Goal: Information Seeking & Learning: Find specific fact

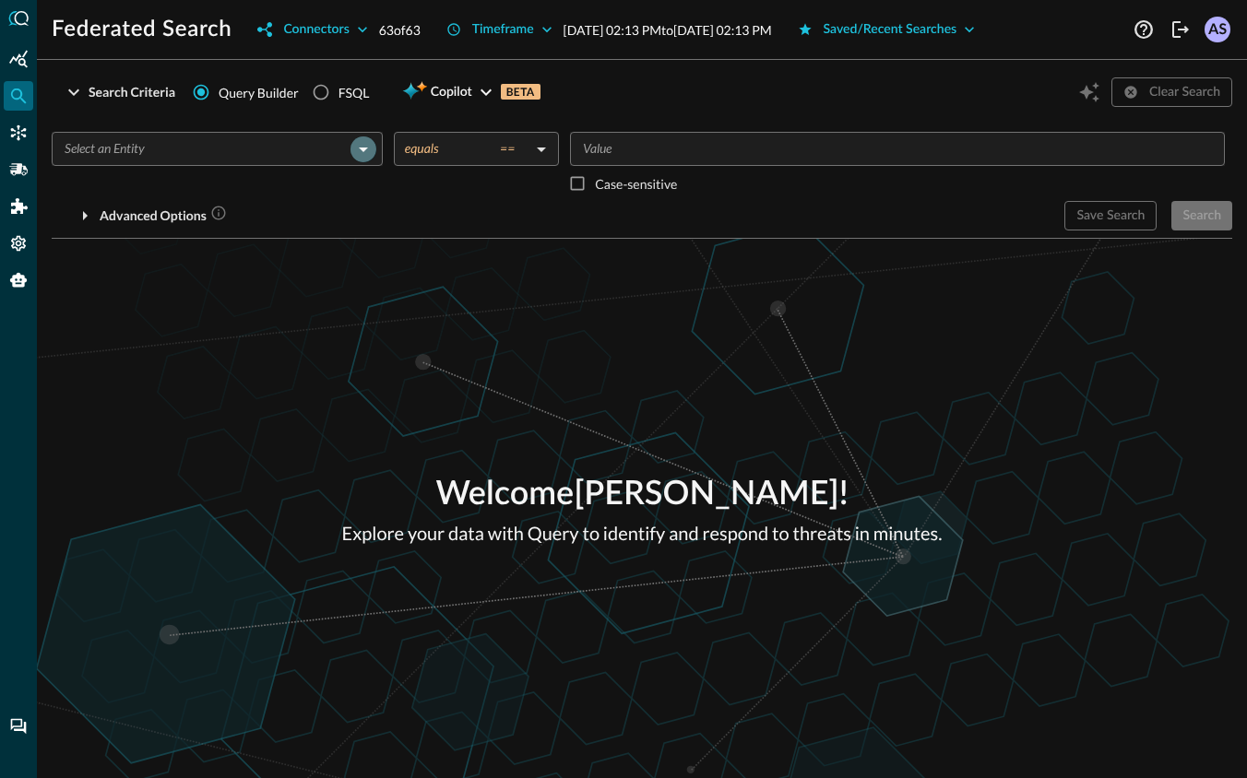
click at [358, 143] on icon "Open" at bounding box center [363, 149] width 22 height 22
click at [868, 183] on div "​ Case-sensitive" at bounding box center [901, 166] width 662 height 69
click at [359, 155] on icon "Open" at bounding box center [363, 149] width 22 height 22
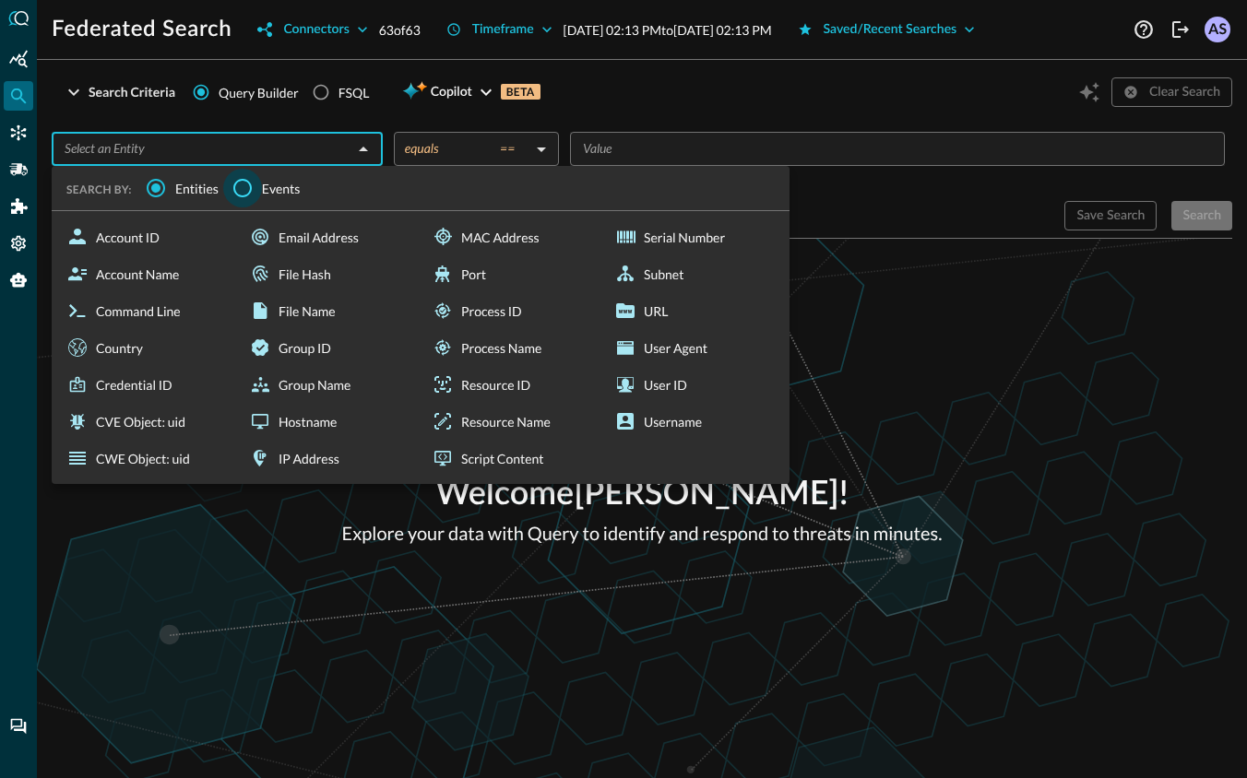
click at [241, 190] on input "Events" at bounding box center [242, 188] width 39 height 39
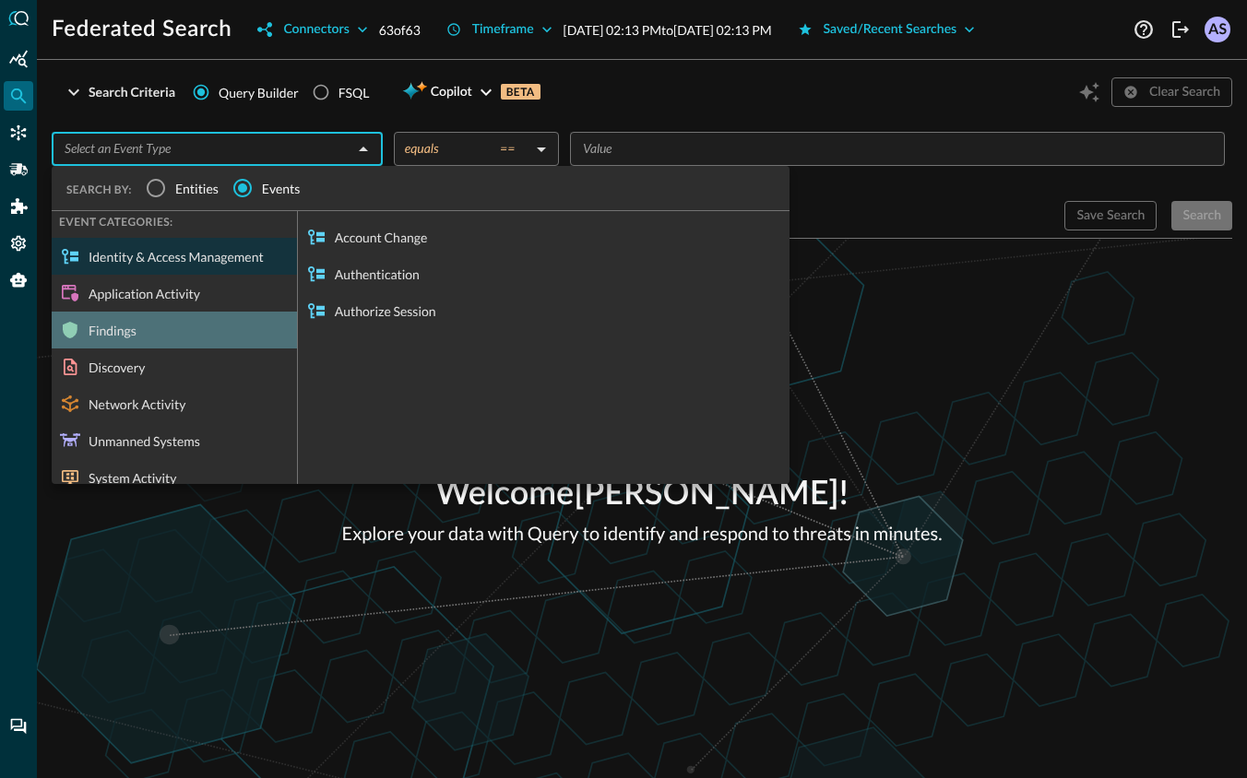
click at [155, 328] on div "Findings" at bounding box center [174, 330] width 245 height 37
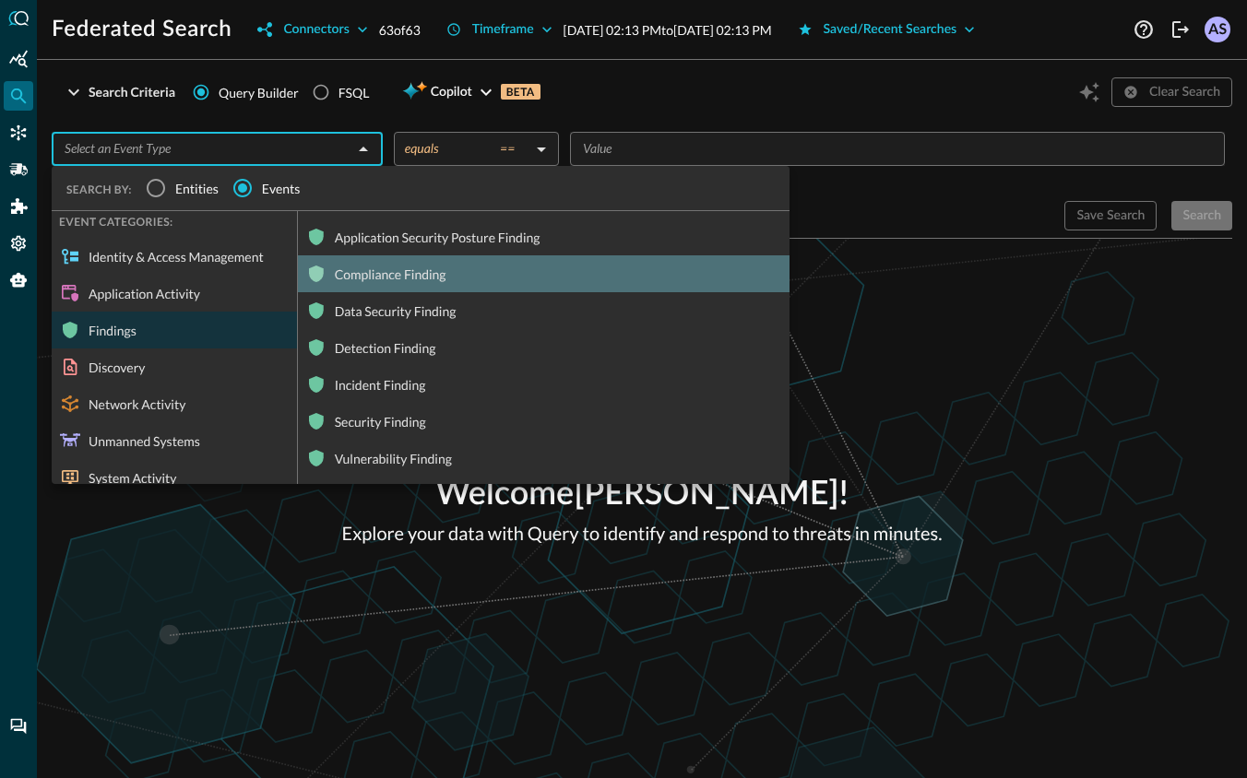
click at [397, 269] on div "Compliance Finding" at bounding box center [543, 273] width 491 height 37
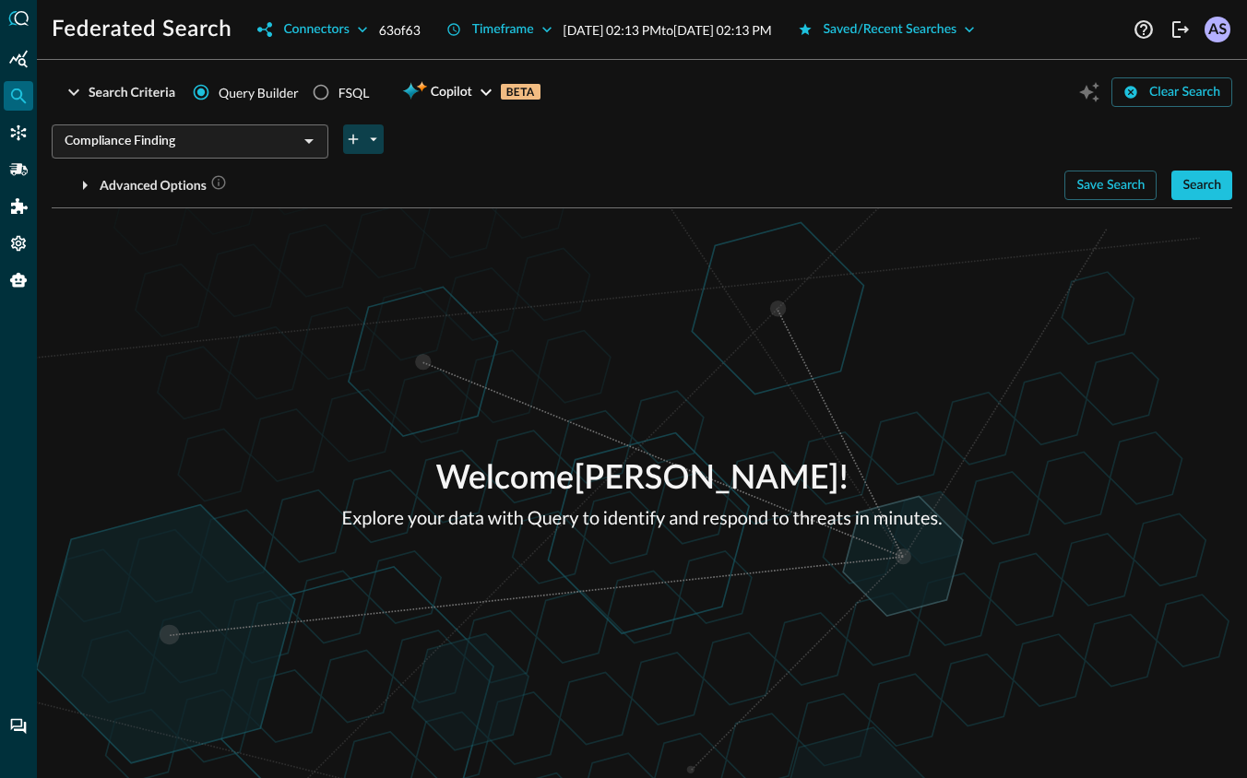
click at [350, 134] on icon "plus-arrow-button" at bounding box center [353, 139] width 17 height 17
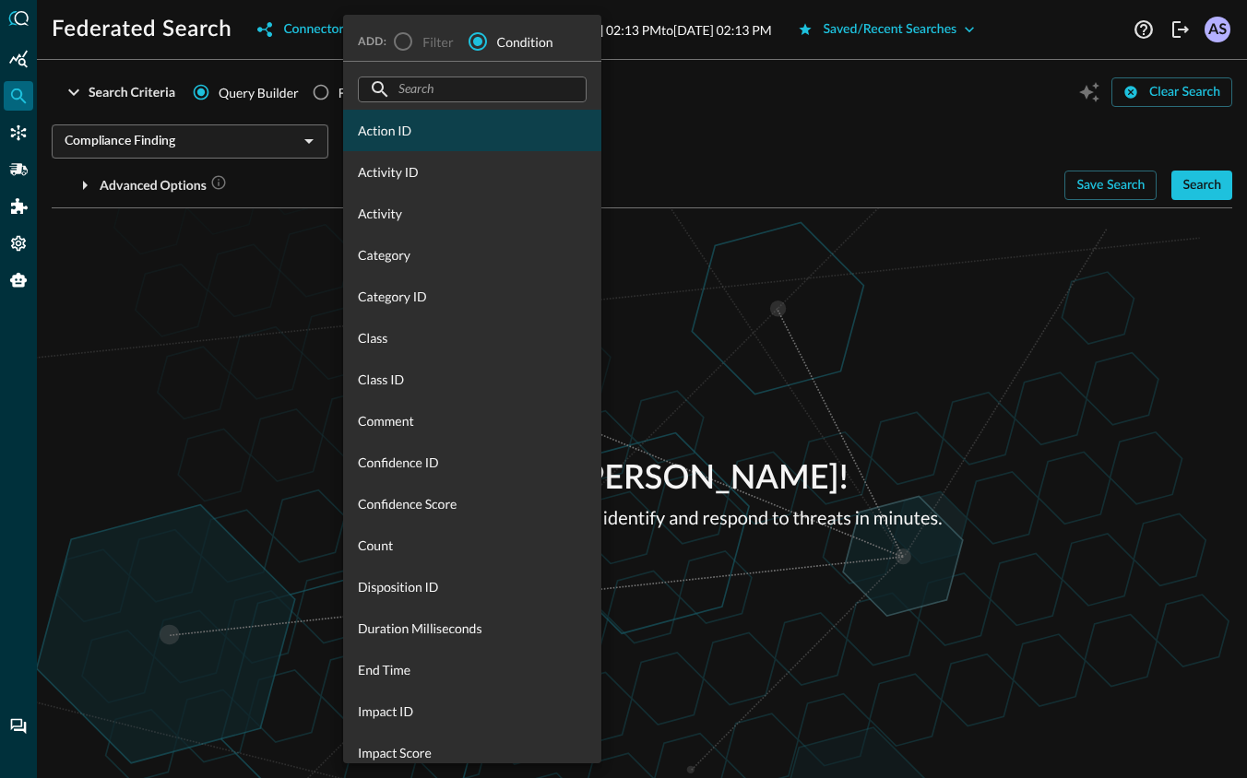
click at [410, 147] on div "Action ID" at bounding box center [472, 130] width 258 height 41
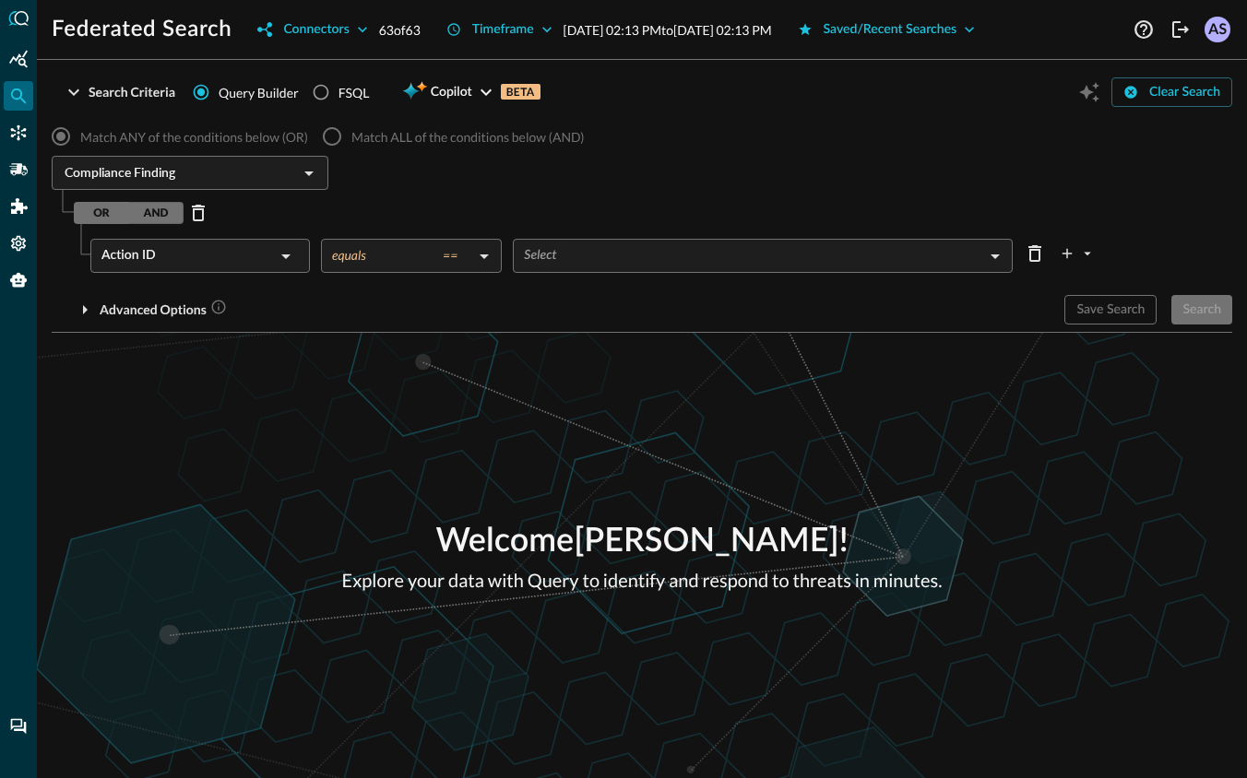
click at [599, 256] on body "Federated Search Connectors 63 of 63 Timeframe [DATE] 02:13 PM to [DATE] 02:13 …" at bounding box center [623, 389] width 1247 height 778
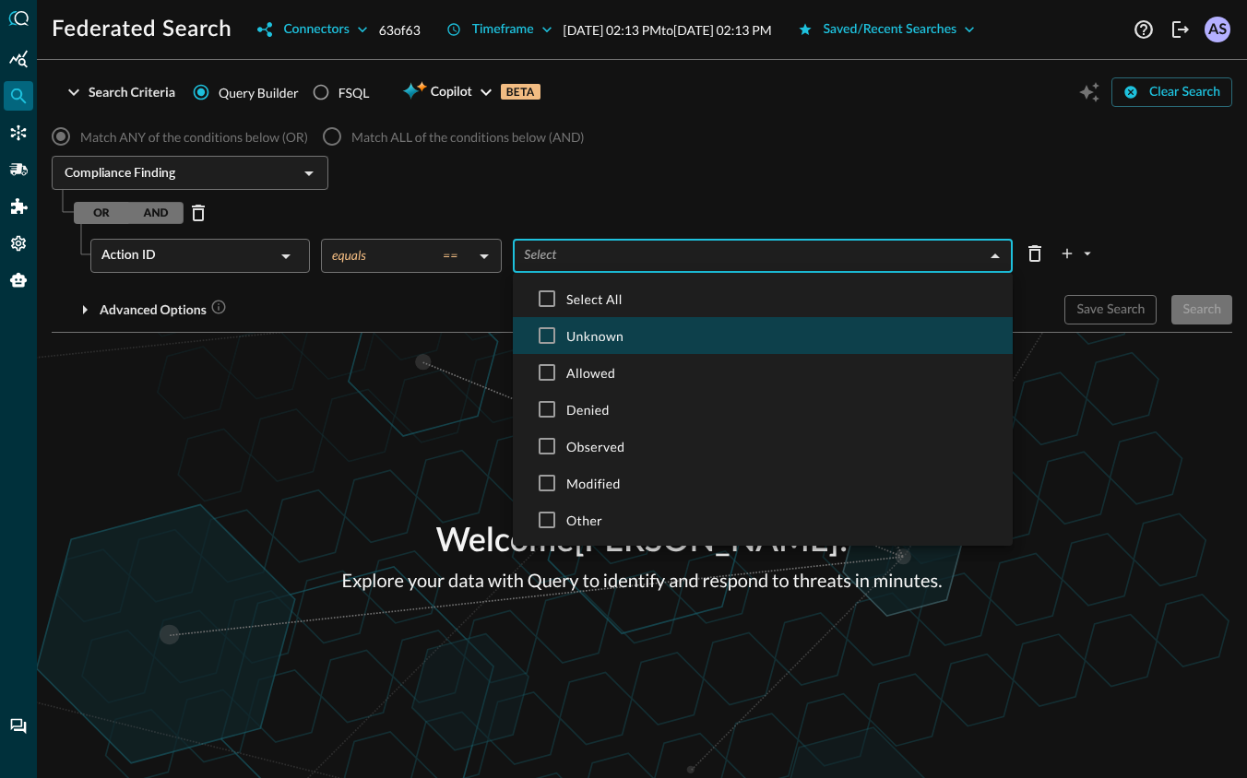
click at [568, 332] on span "Unknown" at bounding box center [782, 335] width 432 height 19
type input "UNKNOWN"
checkbox input "true"
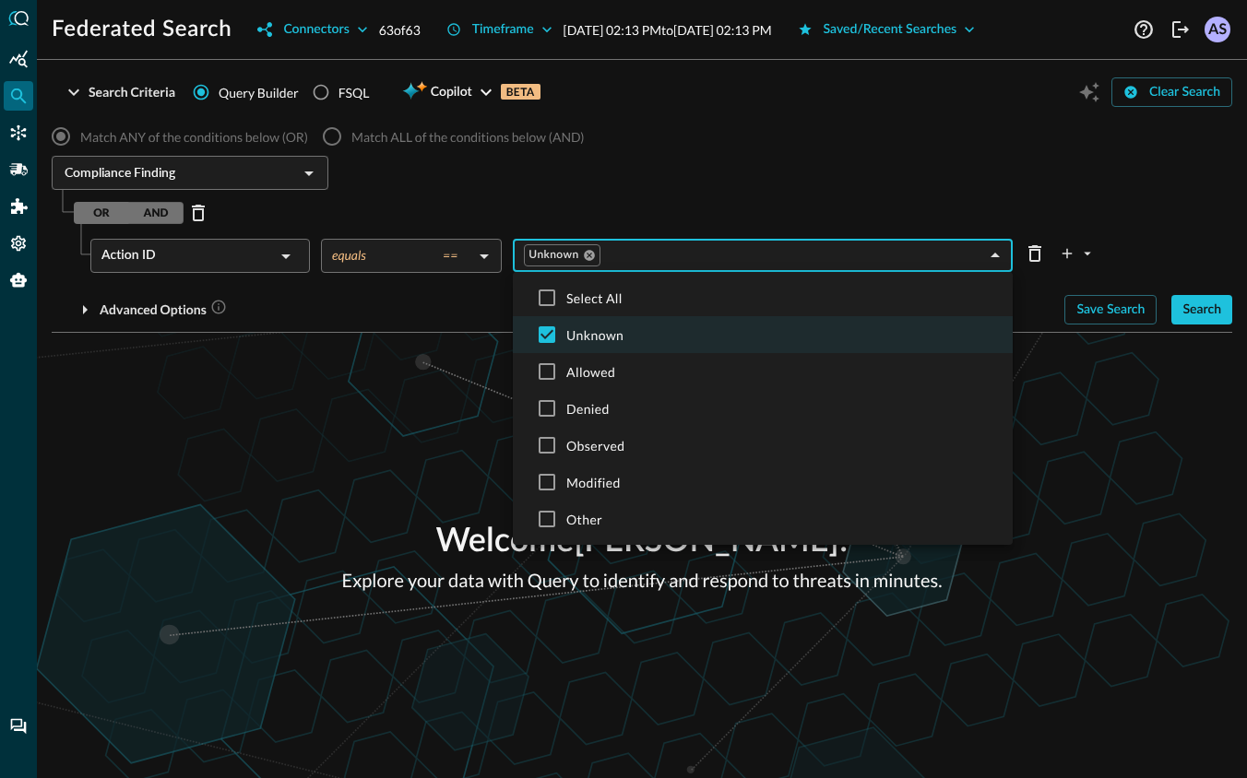
click at [1035, 294] on div at bounding box center [623, 389] width 1247 height 778
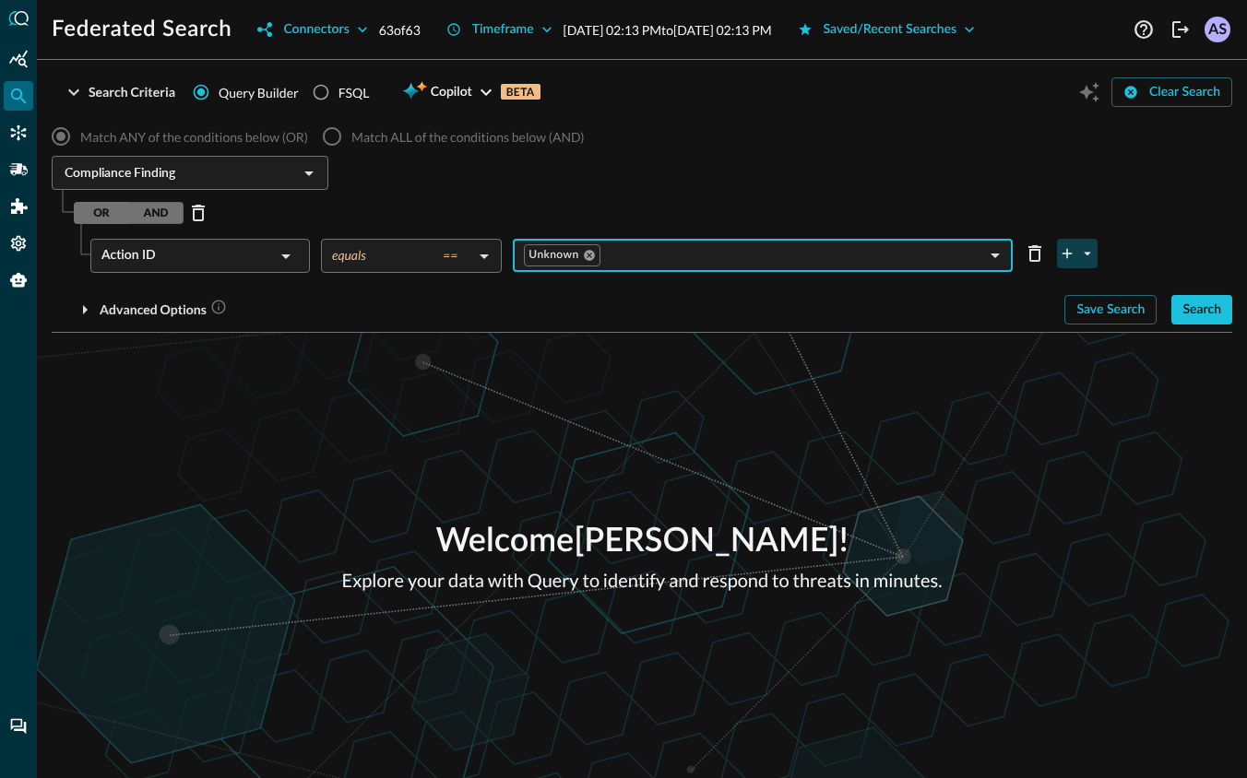
click at [1074, 250] on icon "plus-arrow-button" at bounding box center [1067, 253] width 17 height 17
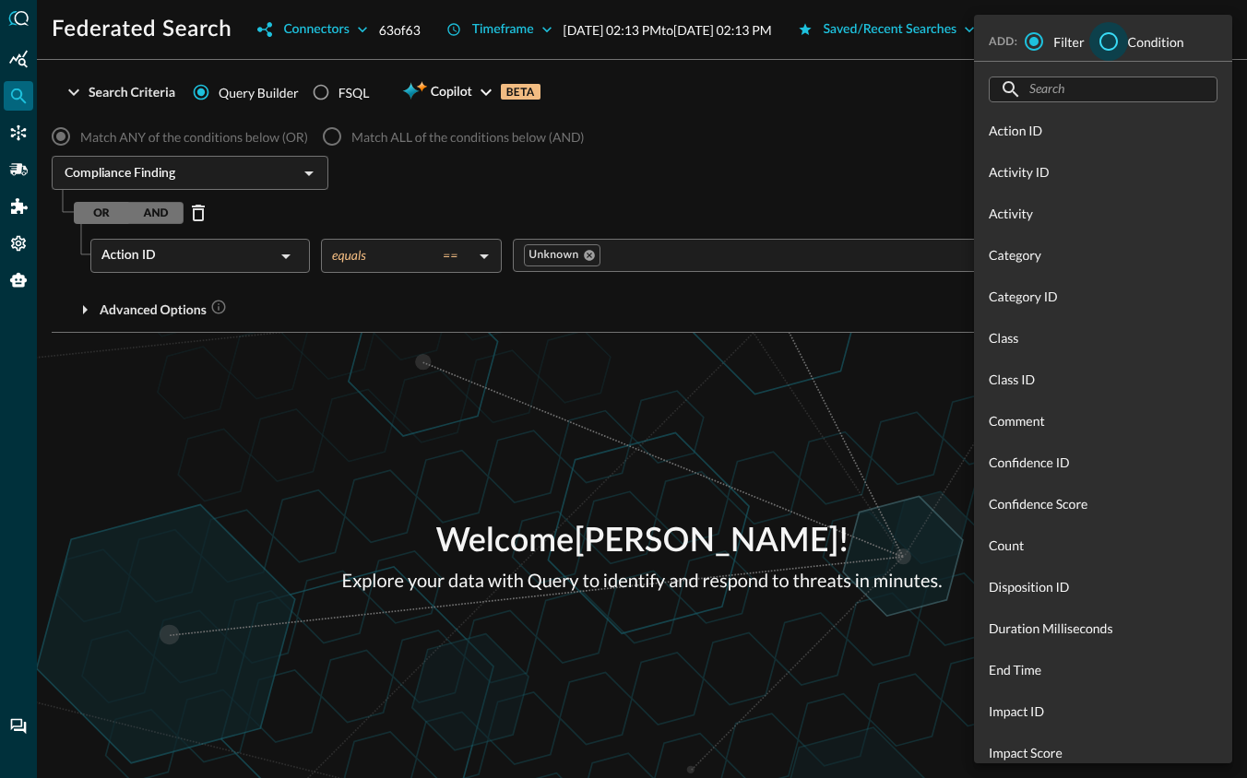
click at [1107, 34] on input "Condition" at bounding box center [1108, 41] width 39 height 39
radio input "true"
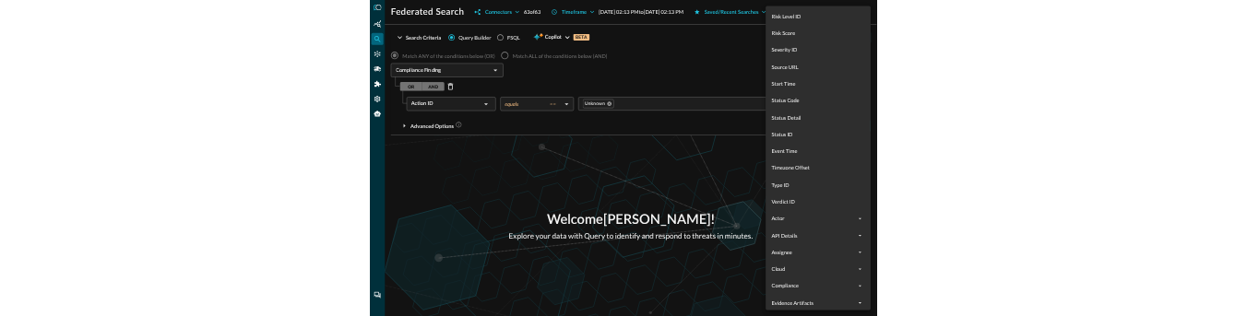
scroll to position [1306, 0]
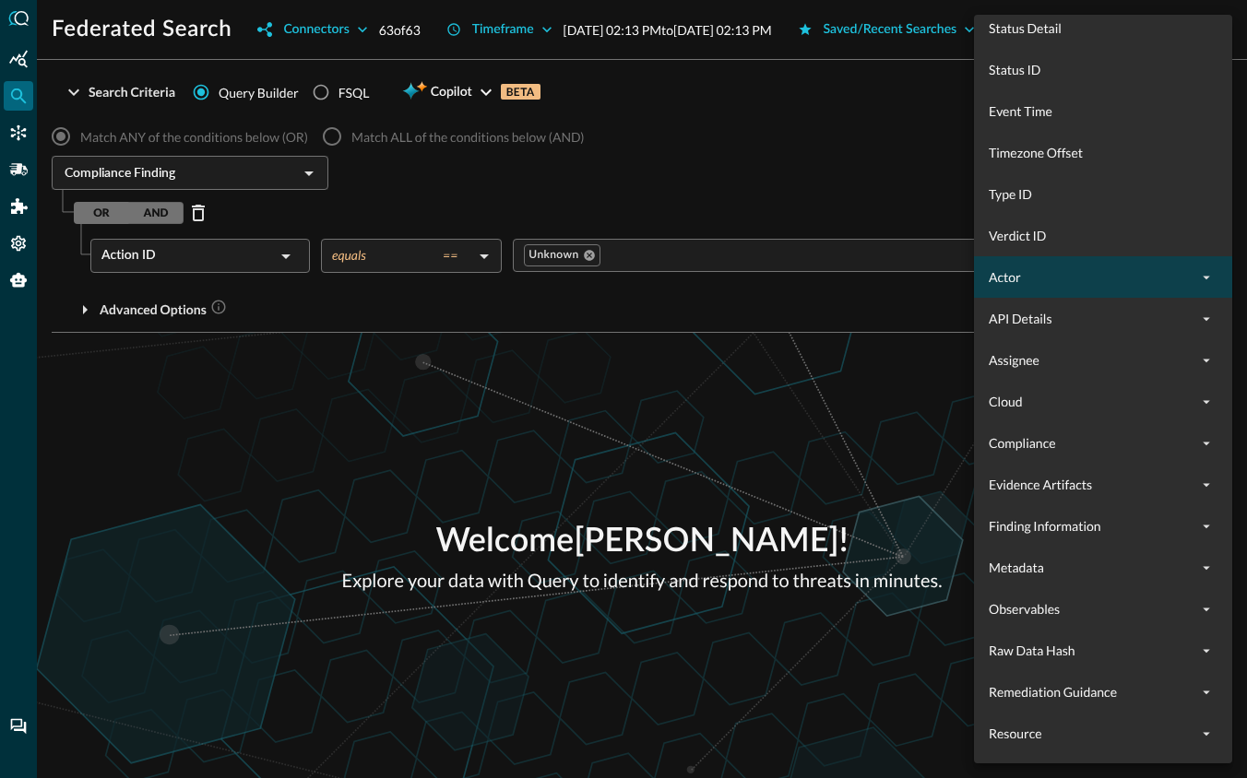
click at [1027, 287] on div "Actor" at bounding box center [1103, 276] width 258 height 41
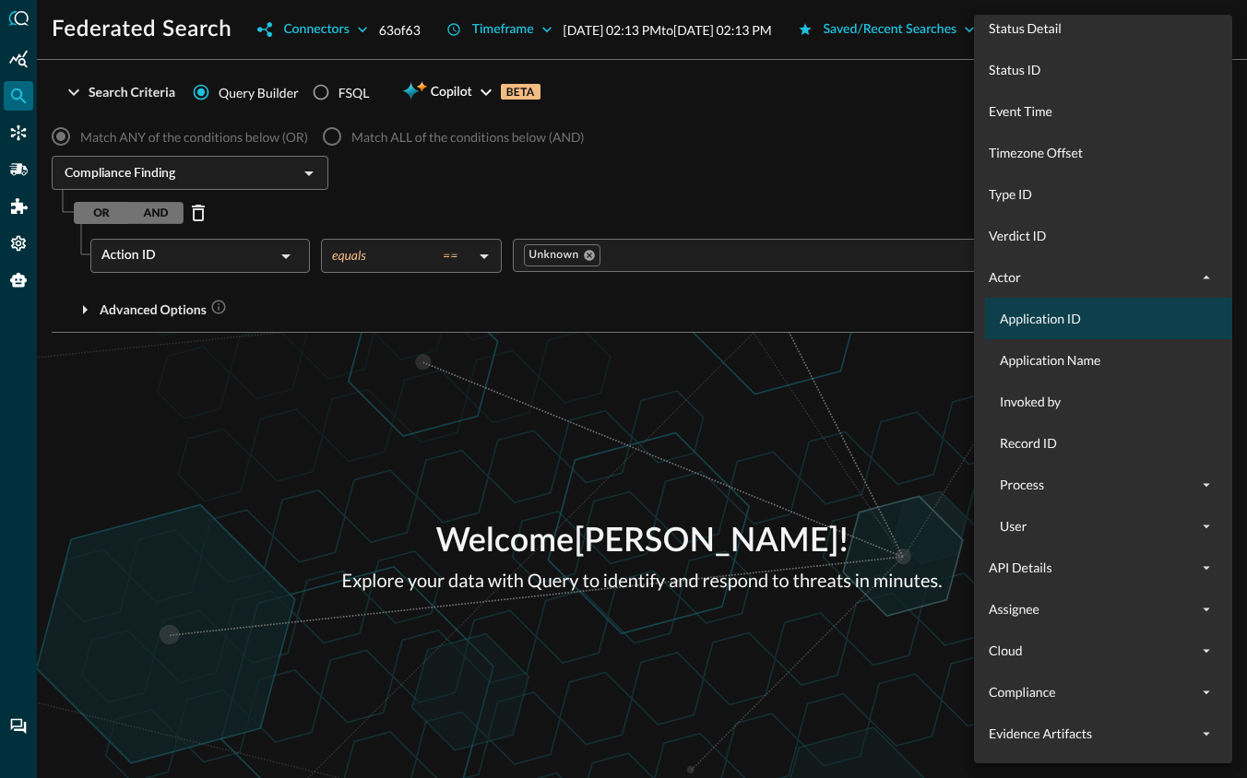
click at [1029, 323] on span "Application ID" at bounding box center [1114, 318] width 229 height 19
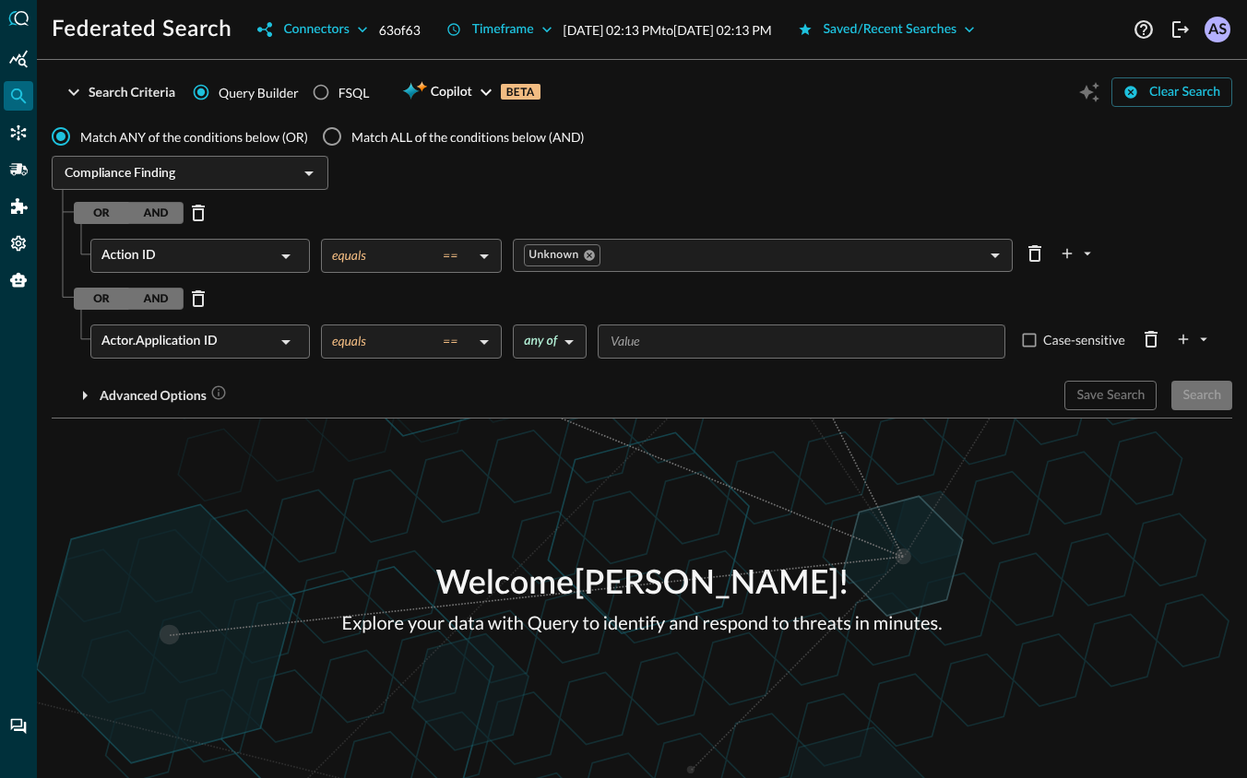
click at [715, 344] on input "Value" at bounding box center [800, 341] width 394 height 23
type input "123"
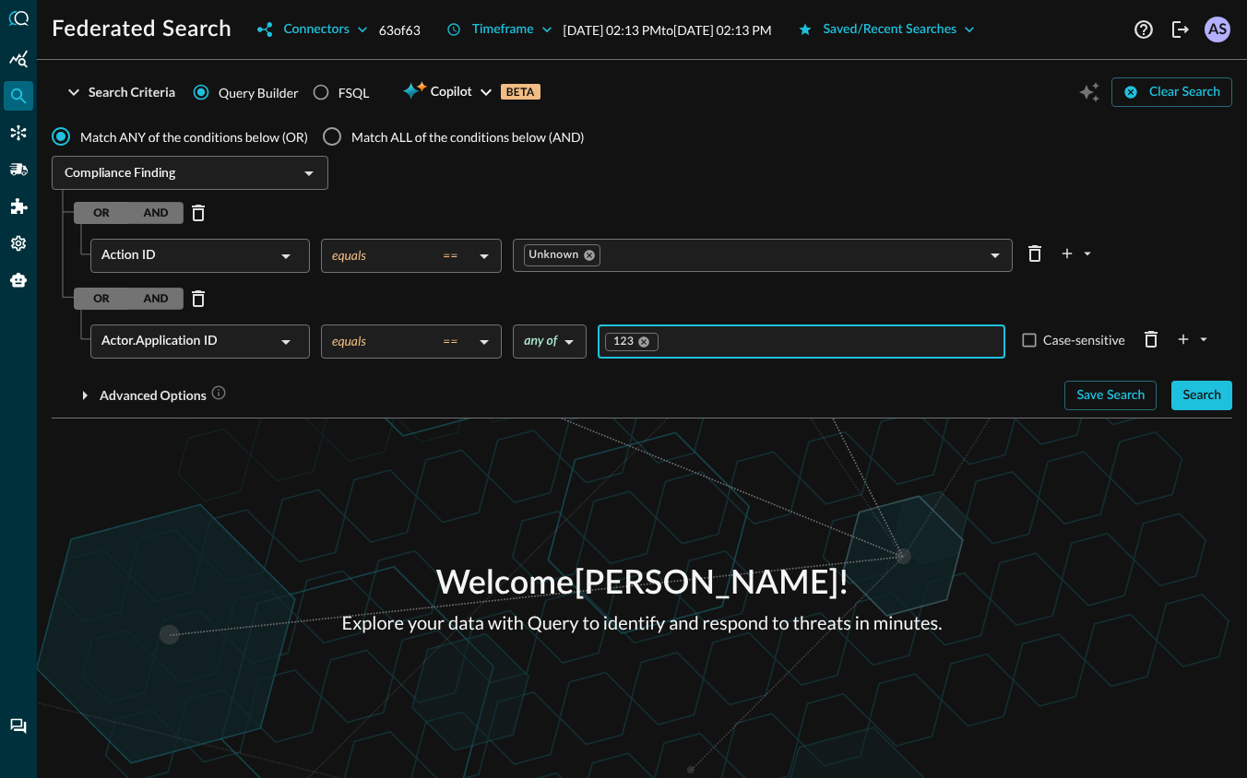
click at [147, 204] on div "OR AND" at bounding box center [129, 213] width 110 height 22
click at [117, 207] on div "OR AND" at bounding box center [129, 213] width 110 height 22
click at [147, 298] on div "OR AND" at bounding box center [129, 299] width 110 height 22
click at [94, 298] on div "OR AND" at bounding box center [129, 299] width 110 height 22
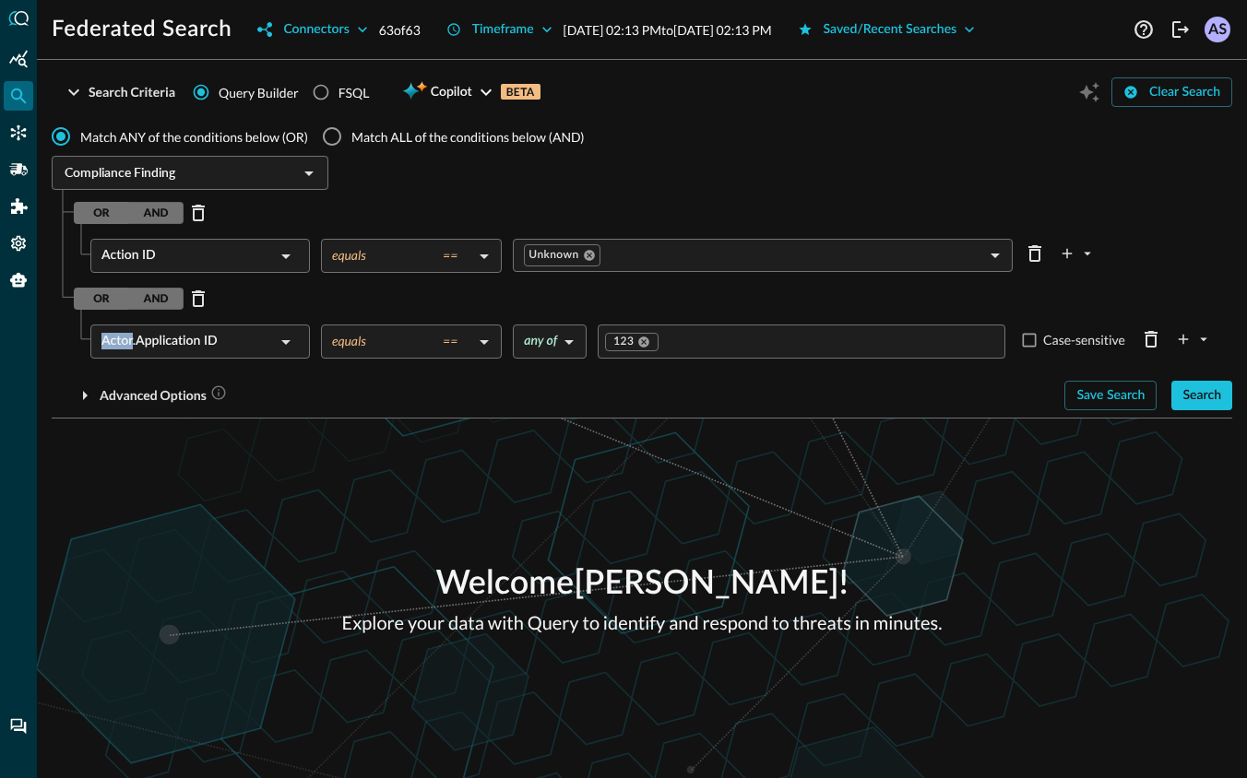
click at [154, 298] on div "OR AND" at bounding box center [129, 299] width 110 height 22
click at [167, 301] on div "OR AND" at bounding box center [129, 299] width 110 height 22
click at [97, 298] on div "OR AND" at bounding box center [129, 299] width 110 height 22
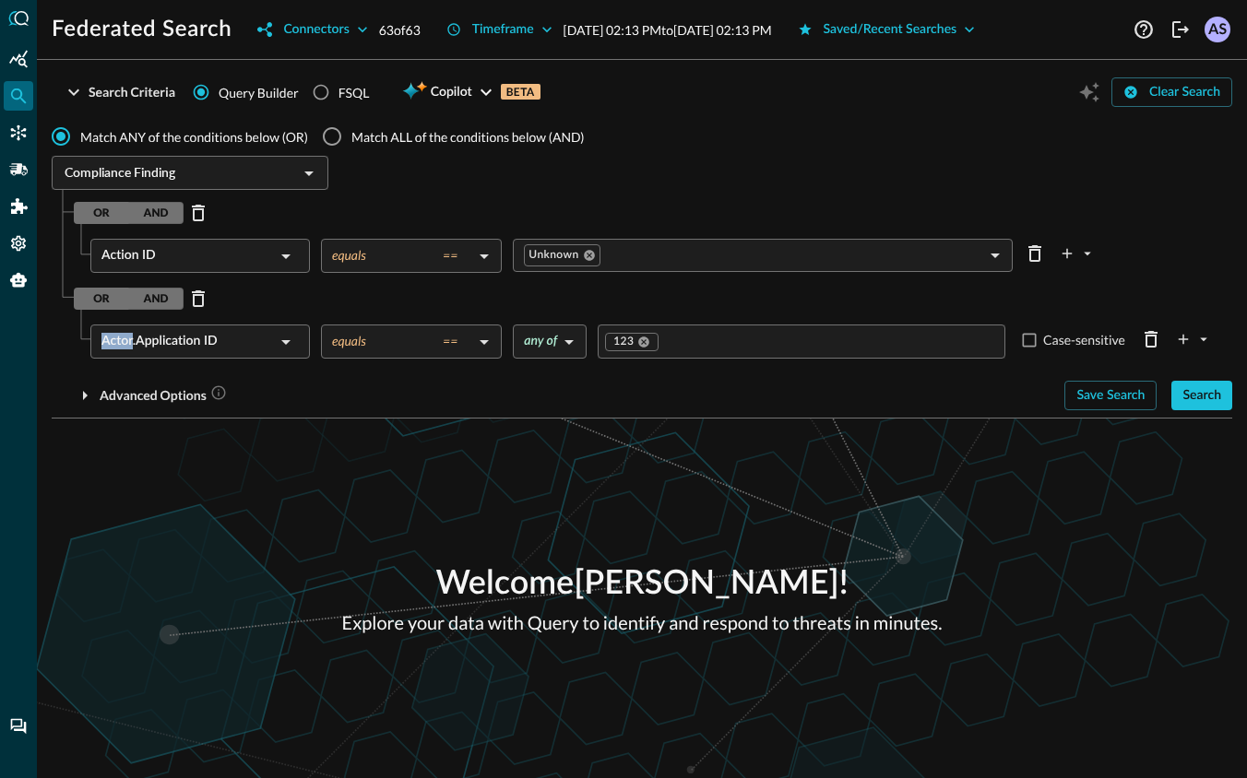
click at [99, 207] on div "OR AND" at bounding box center [129, 213] width 110 height 22
click at [160, 207] on div "OR AND" at bounding box center [129, 213] width 110 height 22
click at [157, 297] on div "OR AND" at bounding box center [129, 299] width 110 height 22
click at [461, 256] on body "Federated Search Connectors 63 of 63 Timeframe [DATE] 02:13 PM to [DATE] 02:13 …" at bounding box center [623, 389] width 1247 height 778
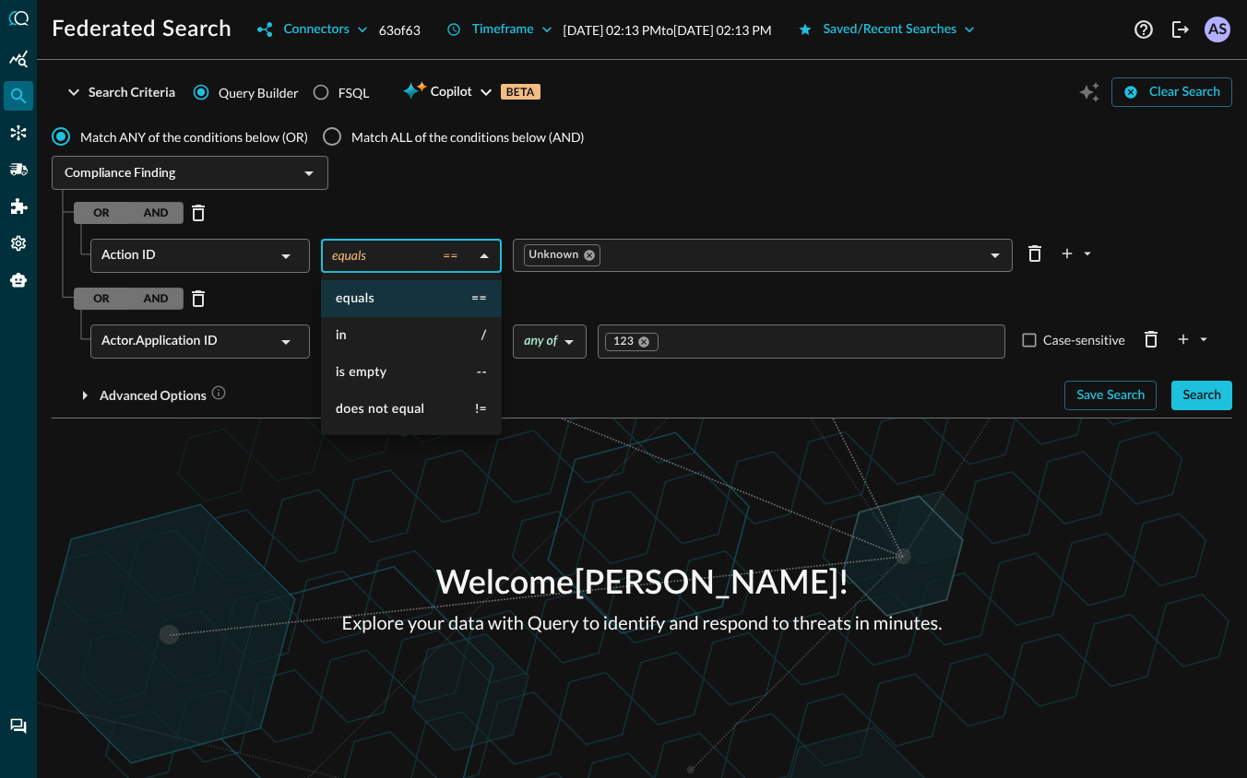
click at [331, 494] on div at bounding box center [623, 389] width 1247 height 778
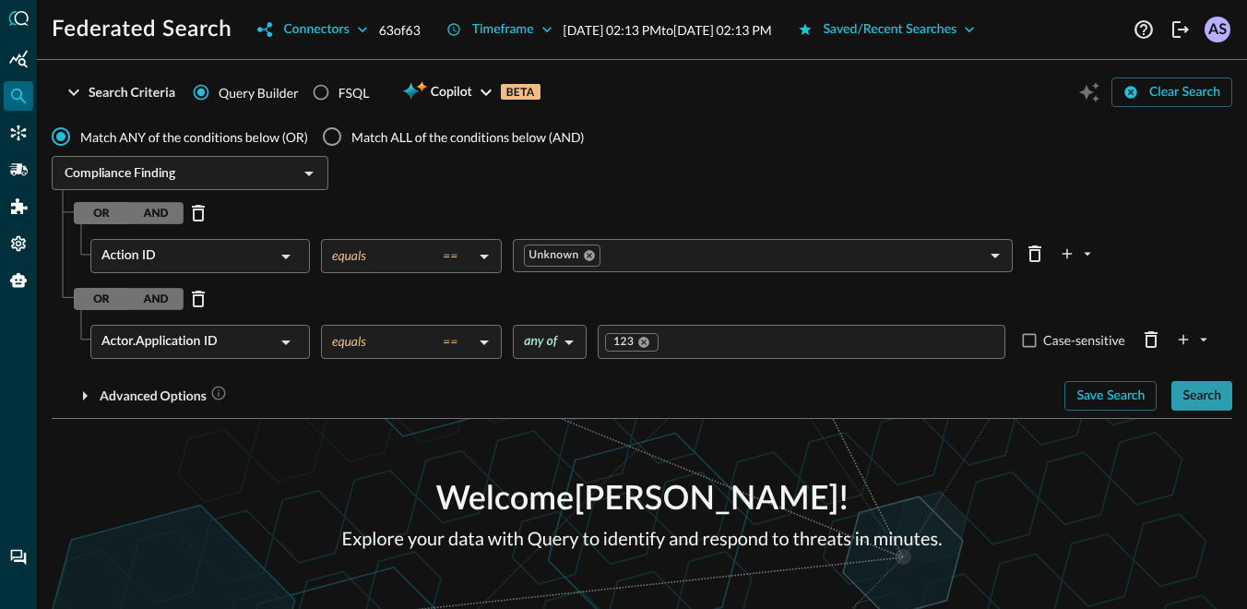
click at [1227, 399] on button "Search" at bounding box center [1201, 396] width 61 height 30
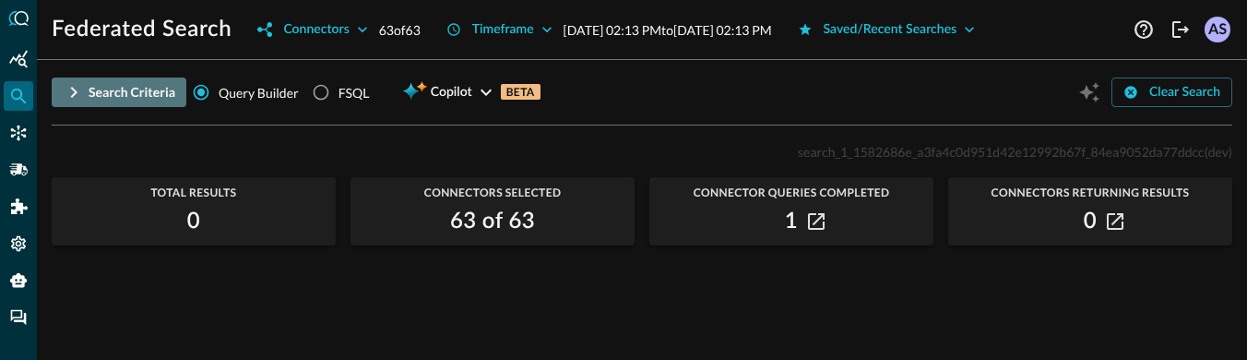
click at [66, 94] on icon "button" at bounding box center [74, 92] width 22 height 22
